Goal: Task Accomplishment & Management: Use online tool/utility

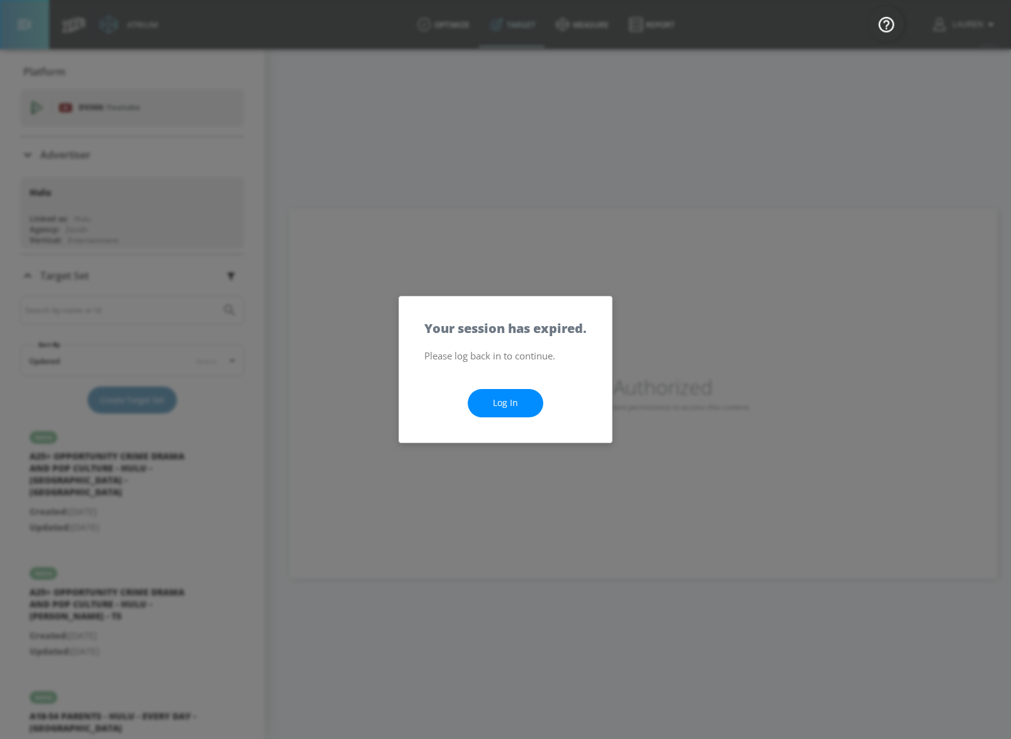
click at [506, 398] on link "Log In" at bounding box center [506, 403] width 76 height 28
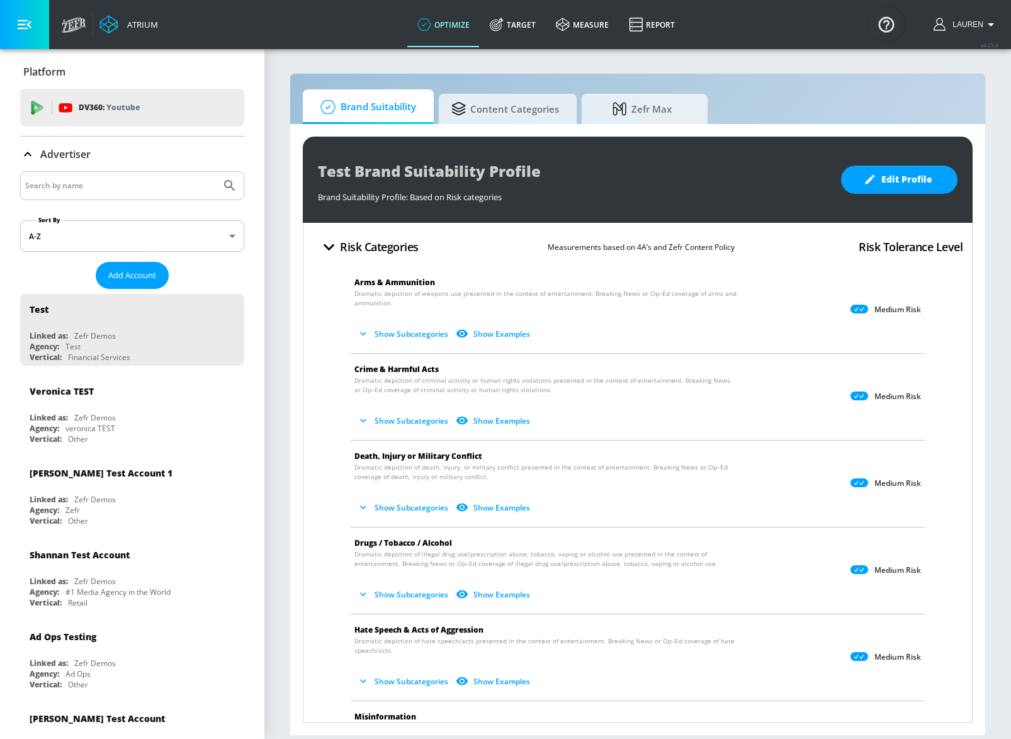
click at [127, 188] on input "Search by name" at bounding box center [120, 186] width 191 height 16
type input "Hulu"
click at [216, 172] on button "Submit Search" at bounding box center [230, 186] width 28 height 28
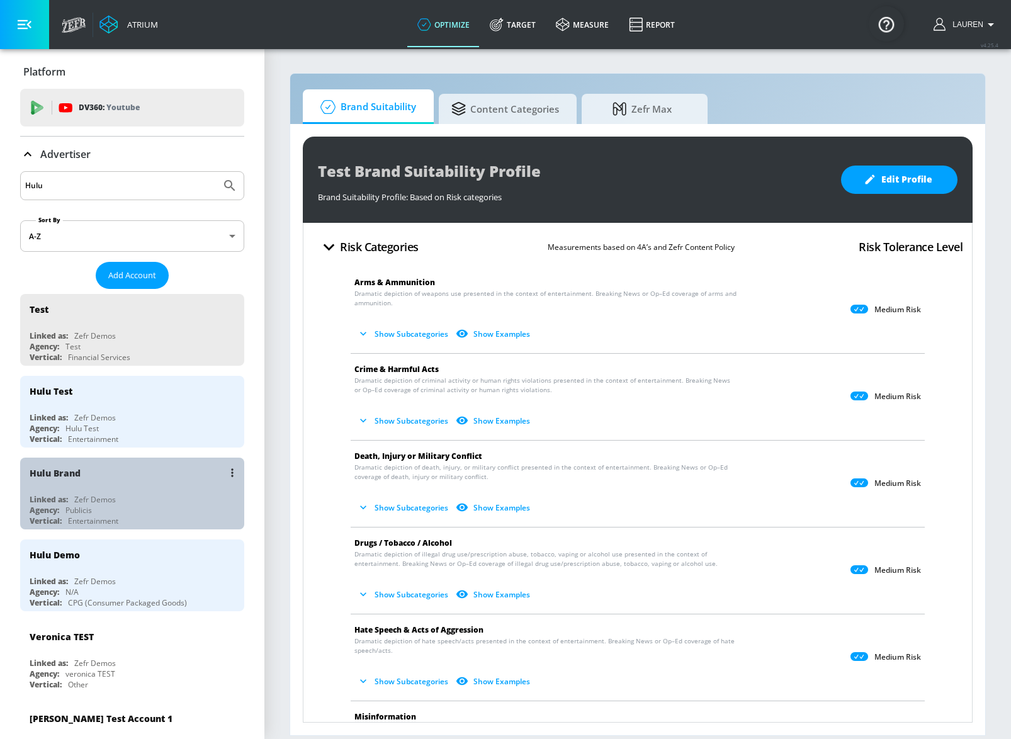
click at [152, 482] on div "Hulu Brand" at bounding box center [136, 473] width 212 height 30
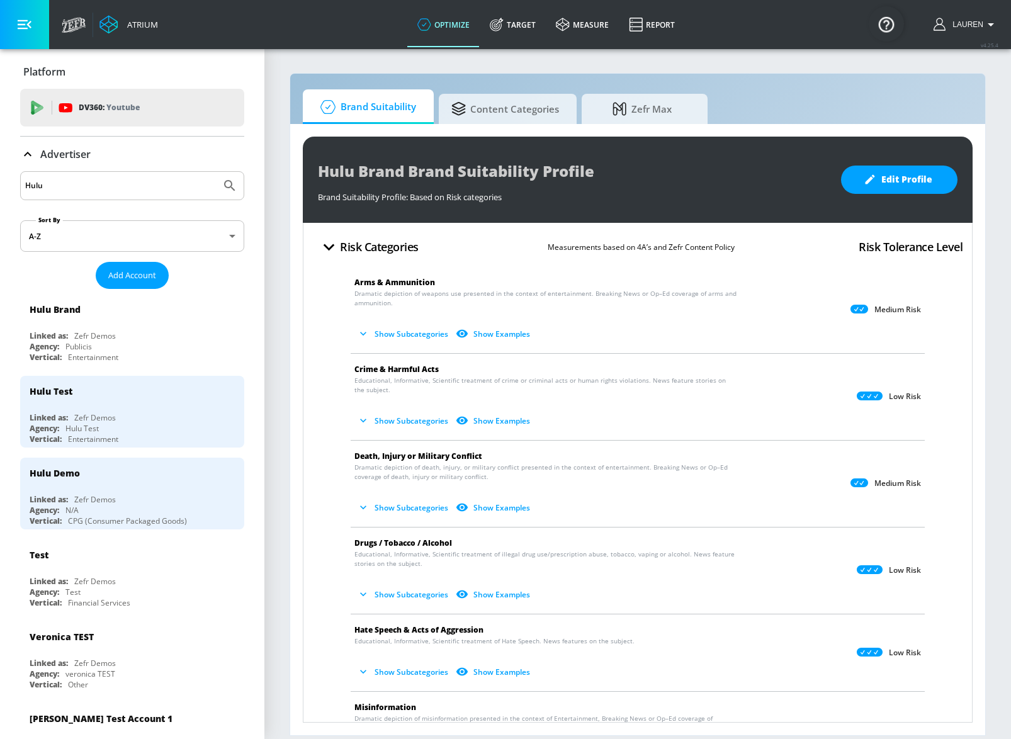
click at [480, 79] on div "Brand Suitability Content Categories Zefr Max Hulu Brand Brand Suitability Prof…" at bounding box center [638, 404] width 696 height 663
click at [518, 21] on link "Target" at bounding box center [513, 24] width 66 height 45
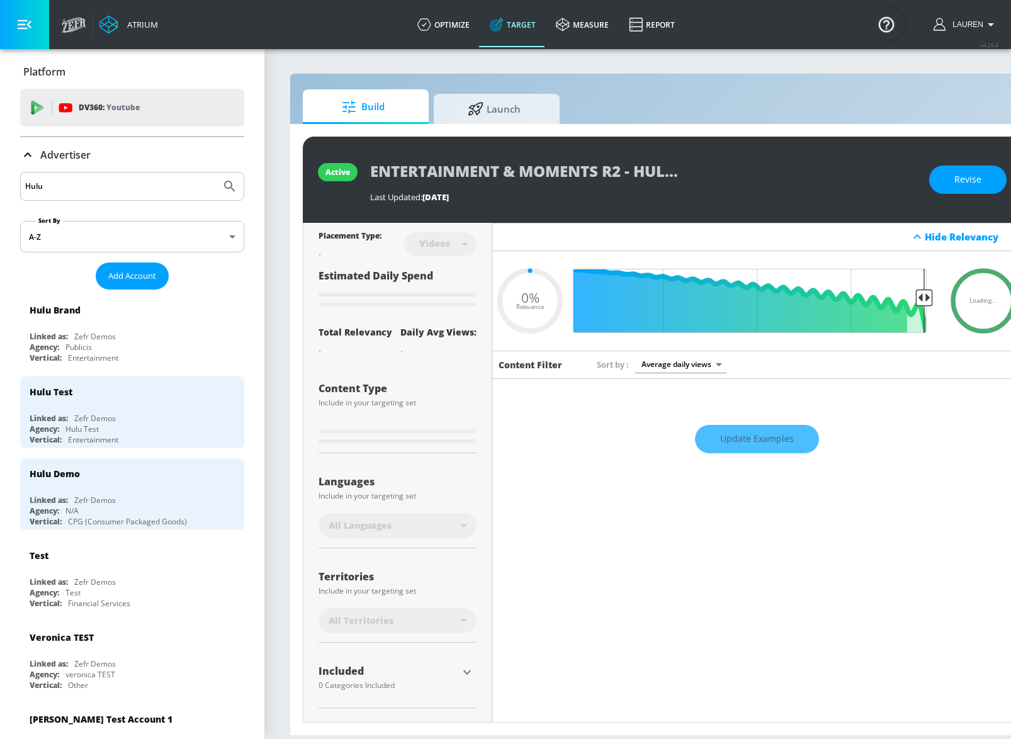
type input "0.25"
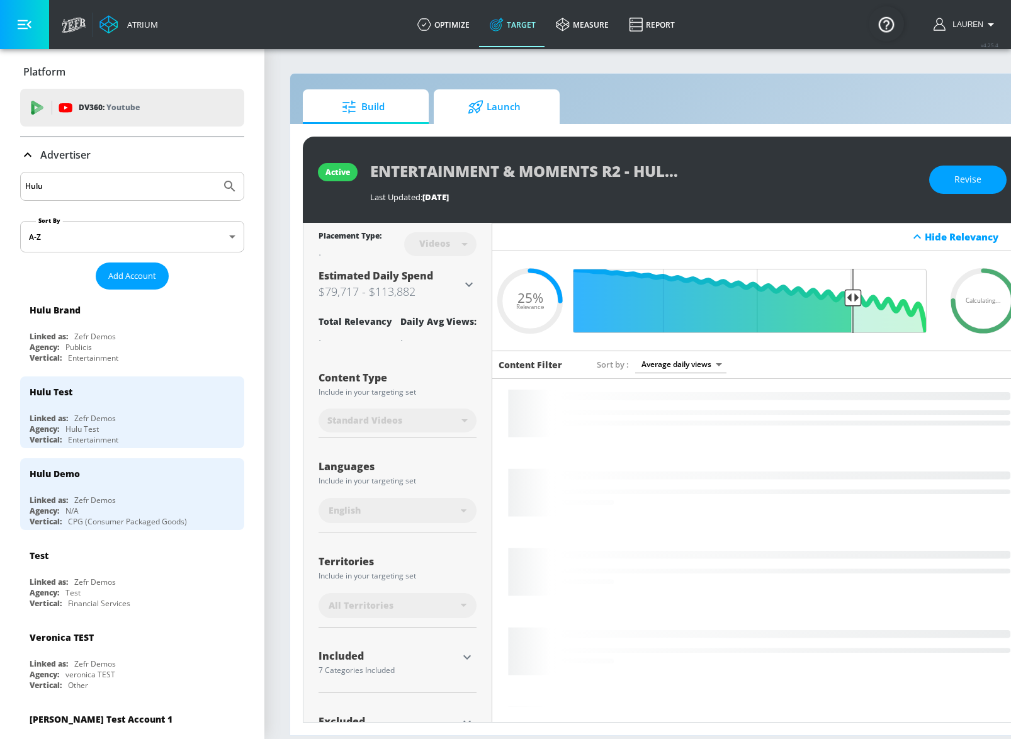
click at [478, 121] on span "Launch" at bounding box center [494, 107] width 96 height 30
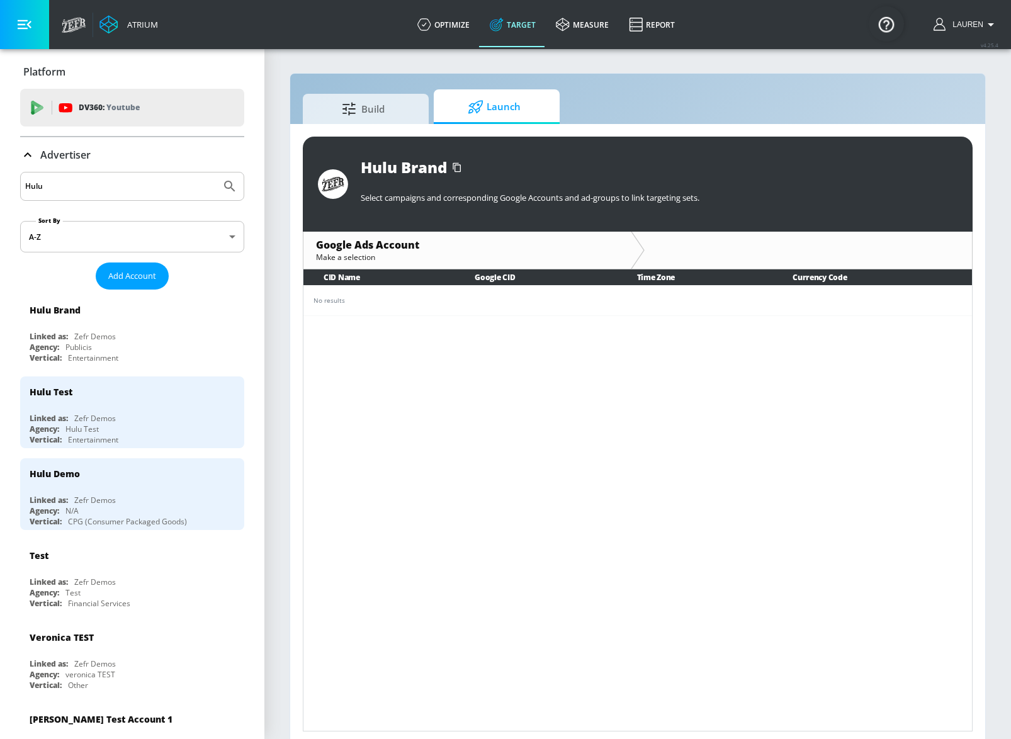
click at [275, 553] on section "Build Launch Hulu Brand Select campaigns and corresponding Google Accounts and …" at bounding box center [637, 396] width 747 height 697
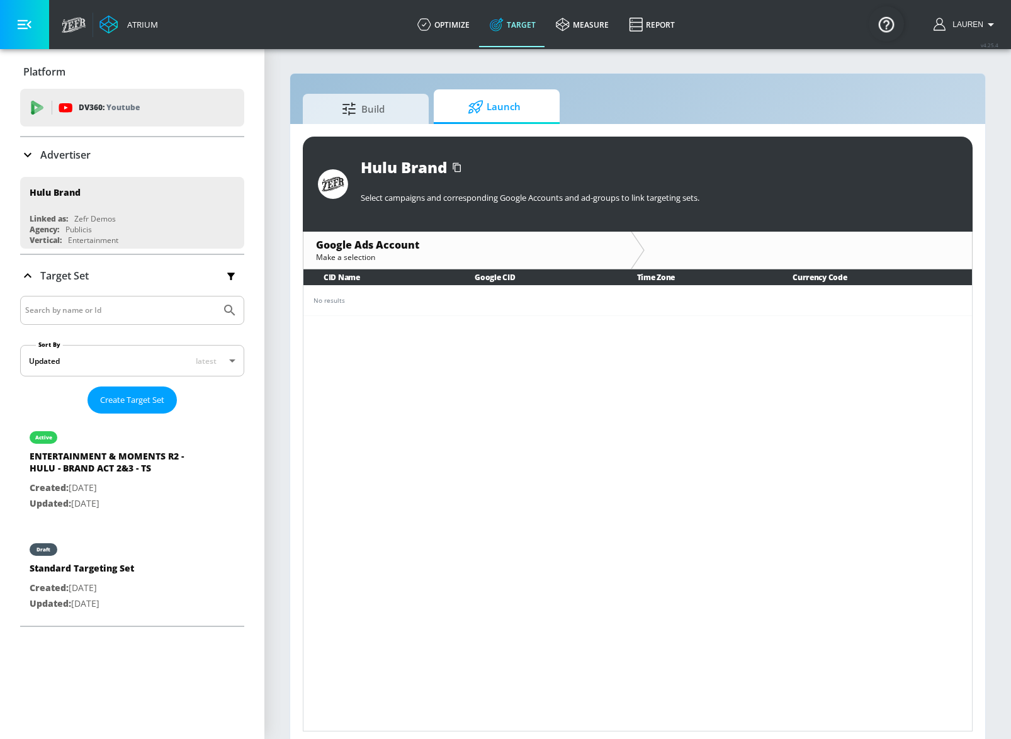
click at [52, 151] on p "Advertiser" at bounding box center [65, 155] width 50 height 14
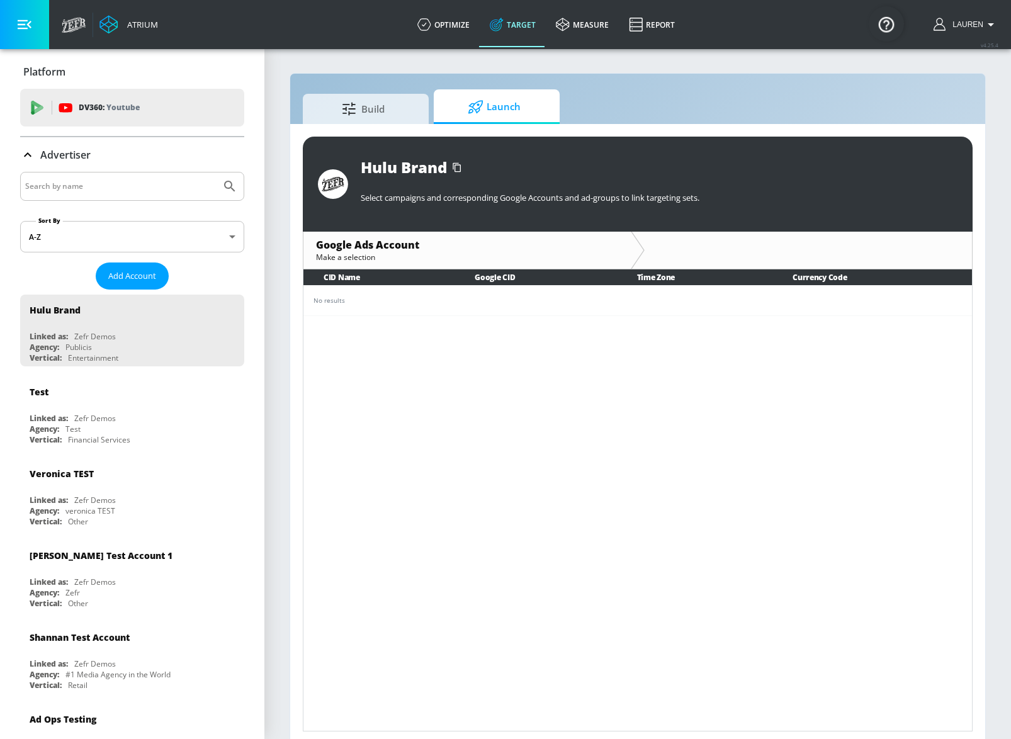
click at [86, 184] on input "Search by name" at bounding box center [120, 186] width 191 height 16
type input "hulu"
click at [216, 172] on button "Submit Search" at bounding box center [230, 186] width 28 height 28
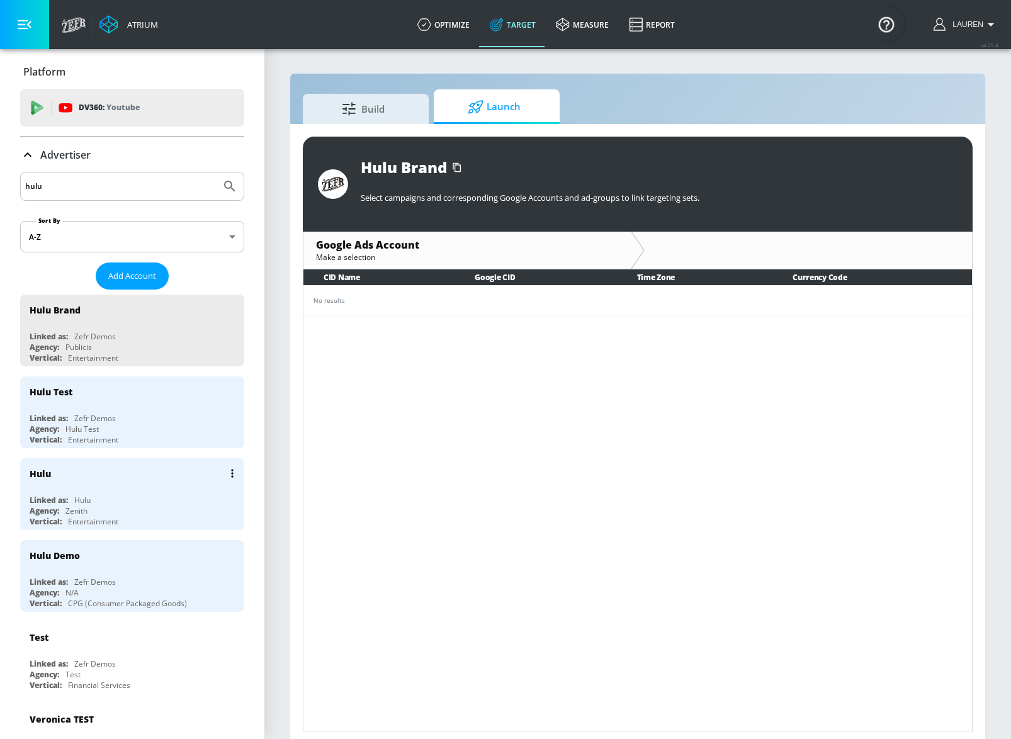
click at [145, 487] on div "Hulu" at bounding box center [136, 473] width 212 height 30
